Goal: Task Accomplishment & Management: Use online tool/utility

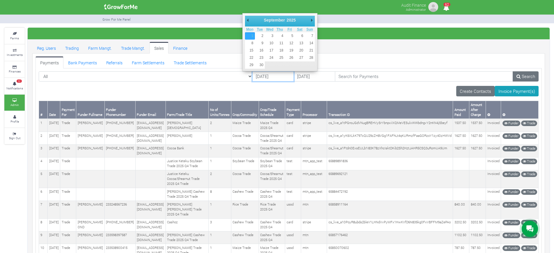
drag, startPoint x: 0, startPoint y: 0, endPoint x: 248, endPoint y: 80, distance: 260.4
click at [252, 80] on input "01/09/2025" at bounding box center [273, 76] width 42 height 10
type input "23/09/2025"
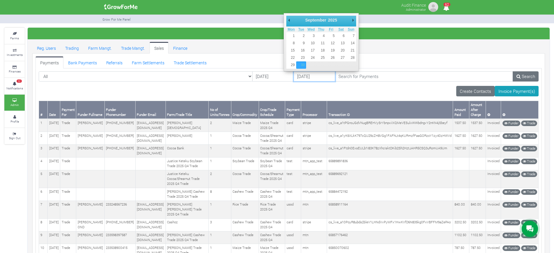
click at [293, 78] on input "30/09/2025" at bounding box center [314, 76] width 42 height 10
type input "28/09/2025"
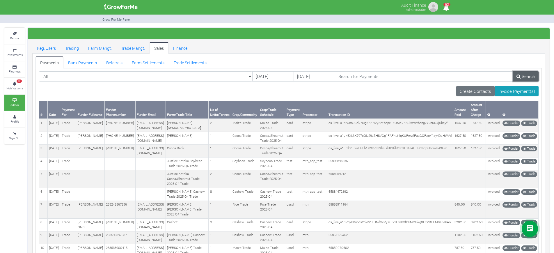
click at [522, 76] on link "Search" at bounding box center [525, 76] width 26 height 10
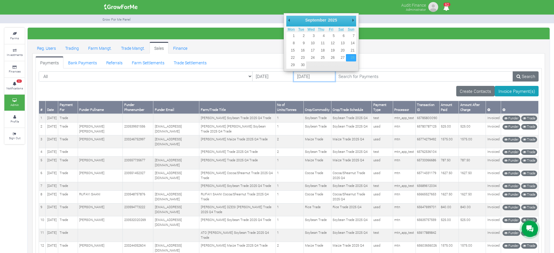
click at [293, 80] on input "28/09/2025" at bounding box center [314, 76] width 42 height 10
type input "[DATE]"
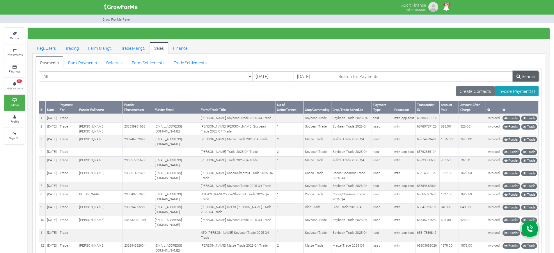
click at [524, 78] on link "Search" at bounding box center [525, 76] width 26 height 10
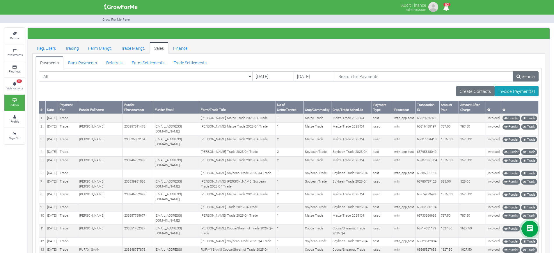
drag, startPoint x: 502, startPoint y: 217, endPoint x: 40, endPoint y: 110, distance: 473.5
click at [40, 110] on table "# Date Payment For Funder Fullname Funder Phonenumber Funder Email Farm/Trade T…" at bounding box center [289, 258] width 500 height 315
copy table "# Date Payment For Funder Fullname Funder Phonenumber Funder Email Farm/Trade T…"
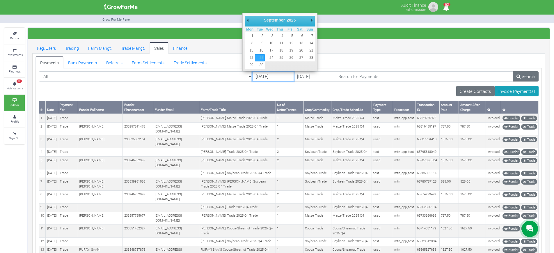
click at [252, 76] on input "23/09/2025" at bounding box center [273, 76] width 42 height 10
type input "29/09/2025"
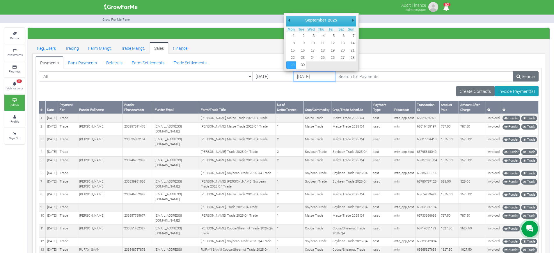
click at [293, 78] on input "29/09/2025" at bounding box center [314, 76] width 42 height 10
type input "01/10/2025"
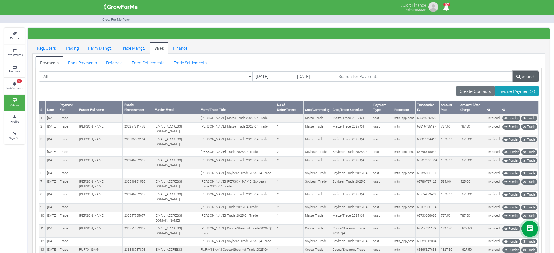
click at [523, 77] on link "Search" at bounding box center [525, 76] width 26 height 10
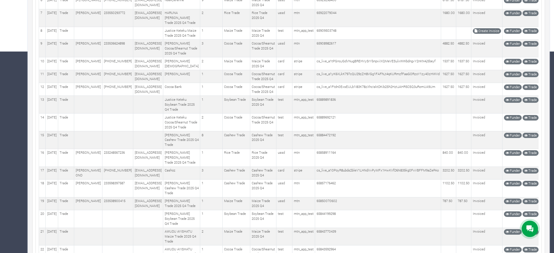
scroll to position [201, 0]
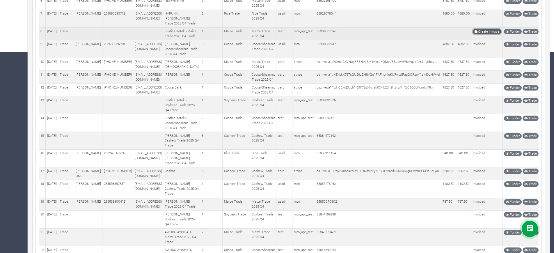
click at [486, 34] on link "Create Invoice" at bounding box center [487, 32] width 28 height 6
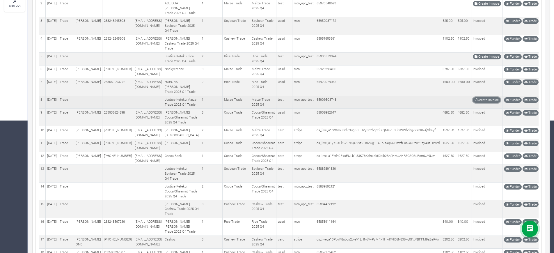
scroll to position [121, 0]
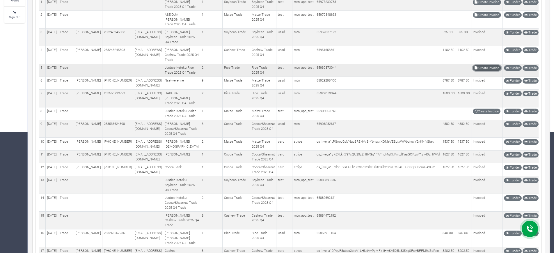
click at [481, 71] on link "Create Invoice" at bounding box center [487, 68] width 28 height 6
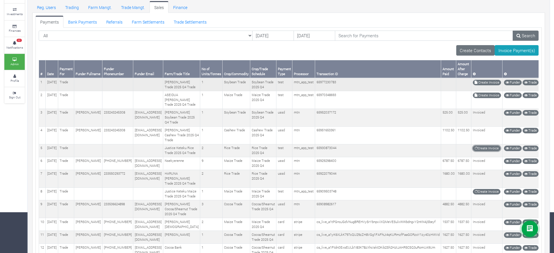
scroll to position [40, 0]
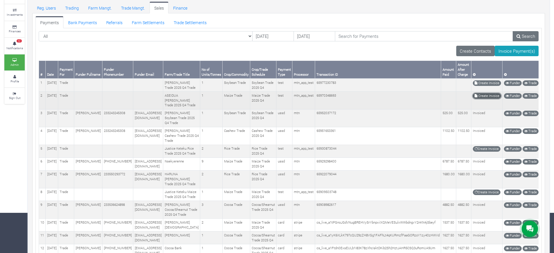
click at [482, 99] on link "Create Invoice" at bounding box center [487, 96] width 28 height 6
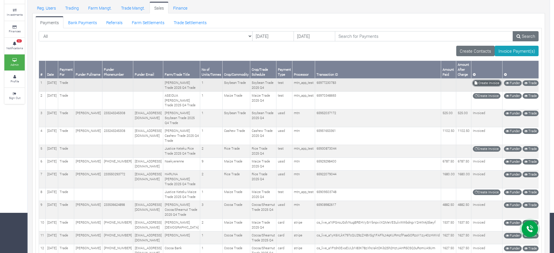
click at [481, 85] on link "Create Invoice" at bounding box center [487, 83] width 28 height 6
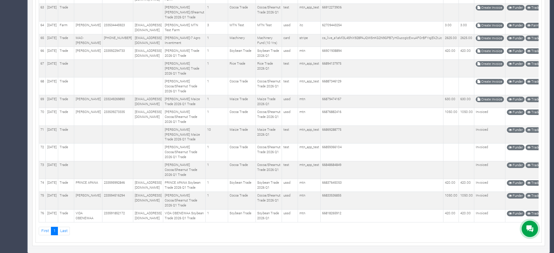
scroll to position [1323, 0]
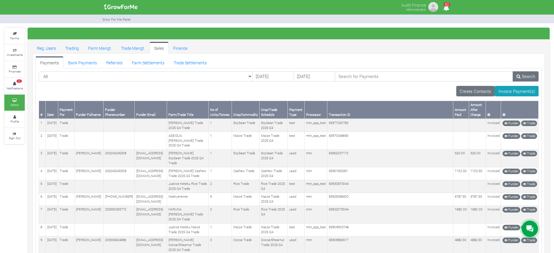
drag, startPoint x: 498, startPoint y: 218, endPoint x: 41, endPoint y: 115, distance: 468.1
copy table "# Date Payment For Funder Fullname Funder Phonenumber Funder Email Farm/Trade T…"
click at [77, 92] on div "Create Contacts Invoice Payment(s)" at bounding box center [289, 91] width 500 height 10
